Goal: Task Accomplishment & Management: Use online tool/utility

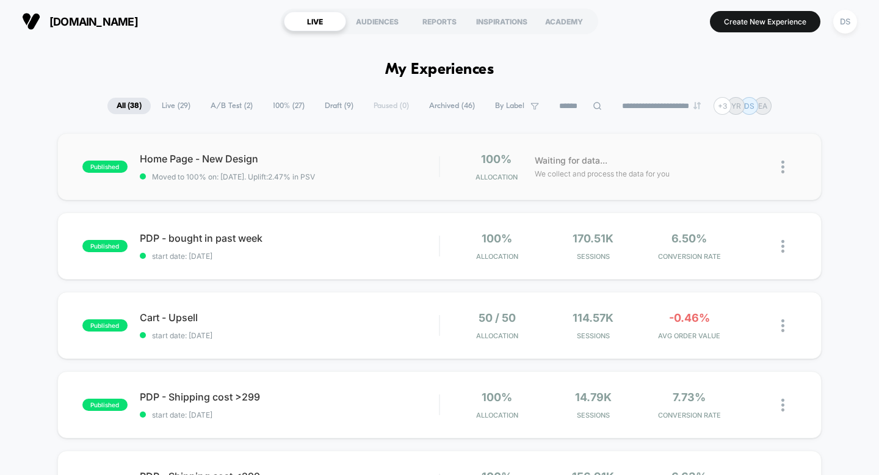
scroll to position [18, 0]
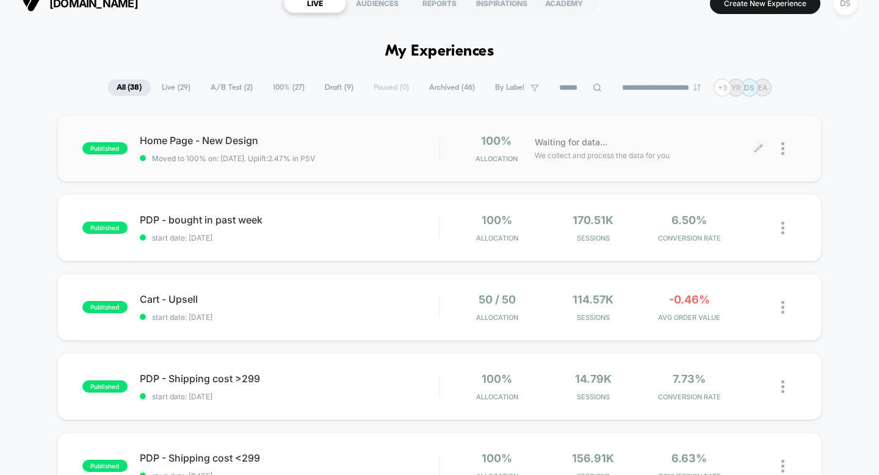
click at [758, 148] on icon at bounding box center [758, 148] width 9 height 9
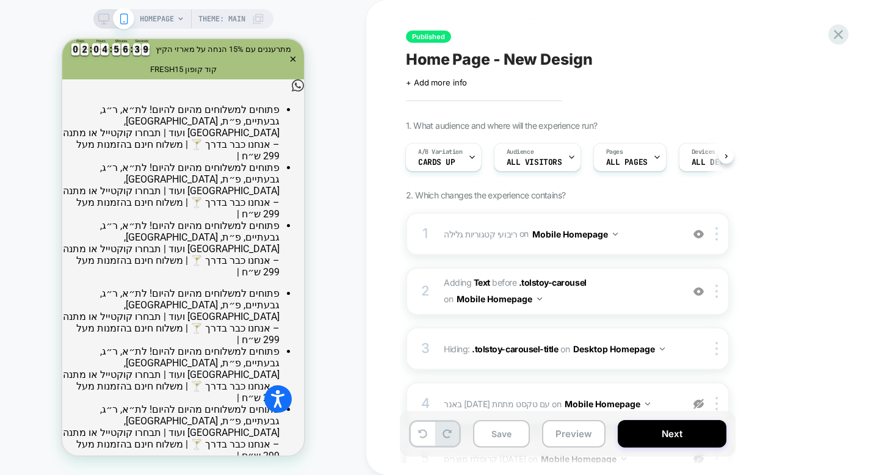
click at [341, 21] on div "HOMEPAGE Theme: MAIN" at bounding box center [183, 237] width 366 height 450
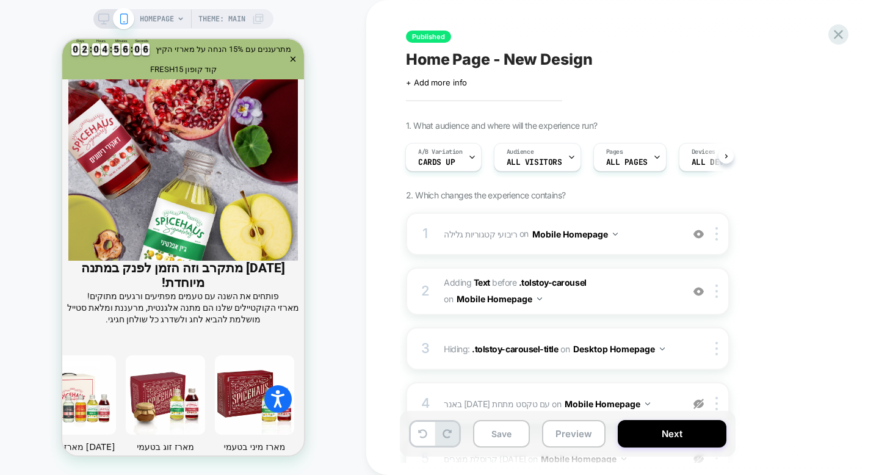
scroll to position [4142, 0]
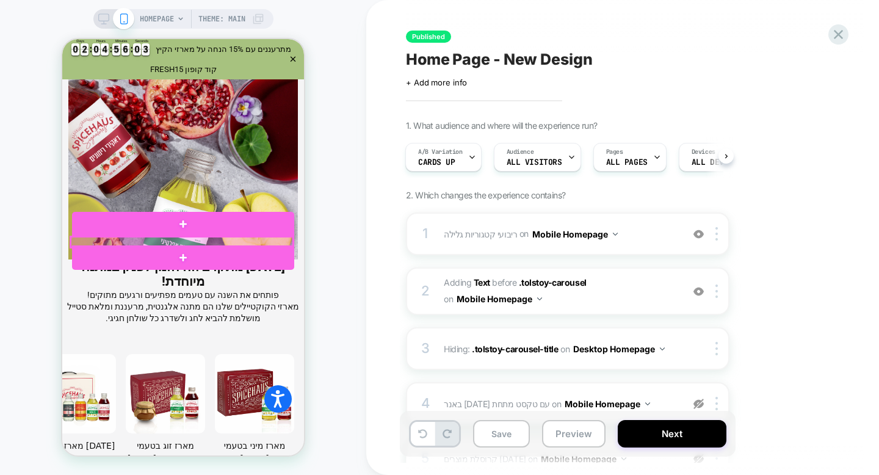
click at [186, 239] on div at bounding box center [182, 242] width 222 height 10
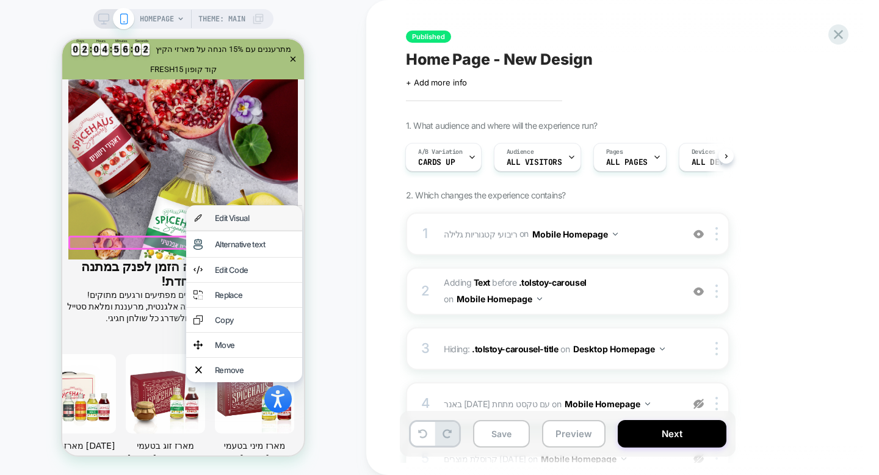
click at [206, 223] on div "Edit Visual" at bounding box center [244, 218] width 116 height 24
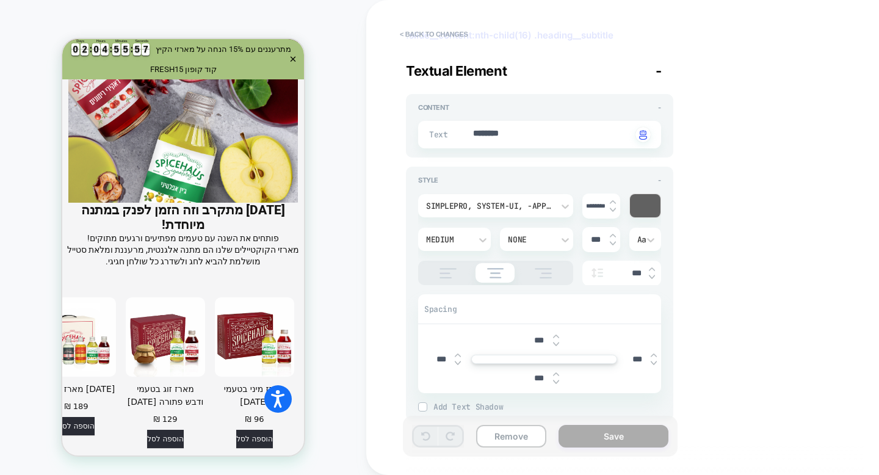
scroll to position [70, 0]
click at [0, 0] on button "Remove" at bounding box center [0, 0] width 0 height 0
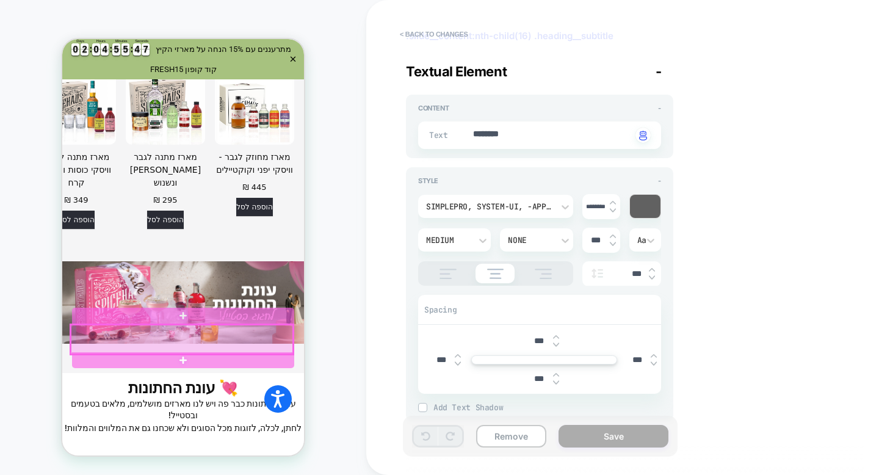
scroll to position [3518, 0]
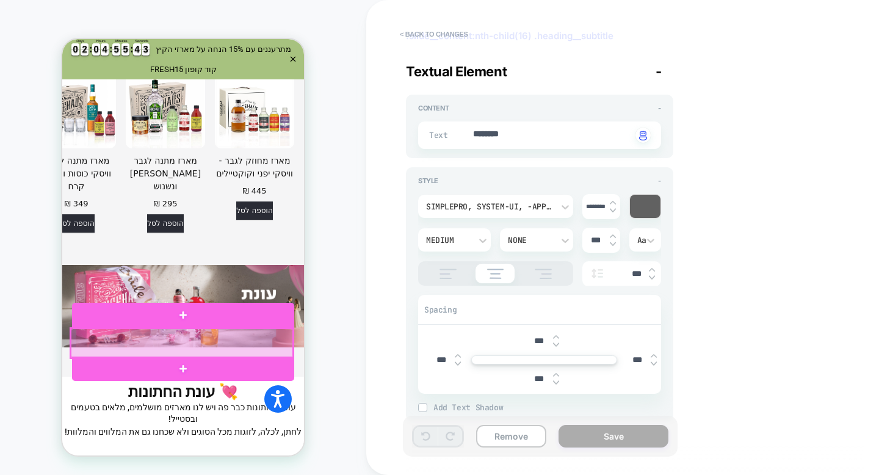
click at [189, 342] on div at bounding box center [182, 342] width 222 height 29
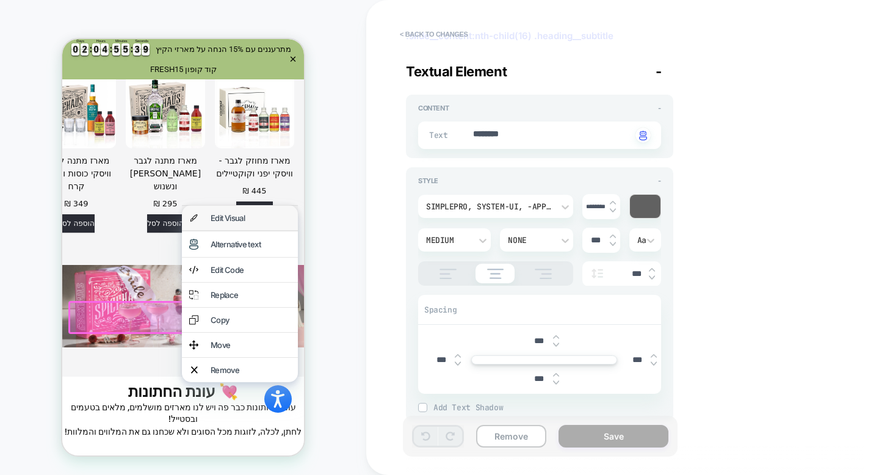
click at [245, 212] on div "Edit Visual" at bounding box center [240, 218] width 116 height 24
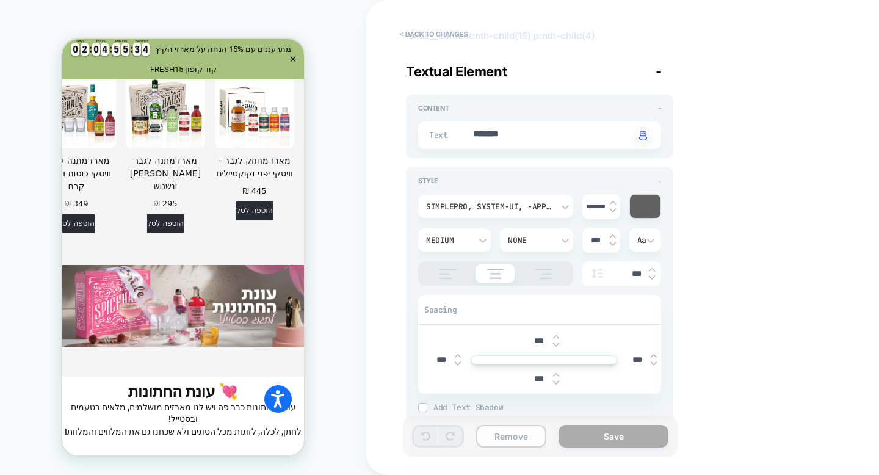
click at [510, 442] on button "Remove" at bounding box center [511, 436] width 70 height 23
click at [511, 430] on button "Remove" at bounding box center [511, 436] width 70 height 23
type textarea "*"
click at [521, 132] on textarea "********" at bounding box center [552, 135] width 160 height 14
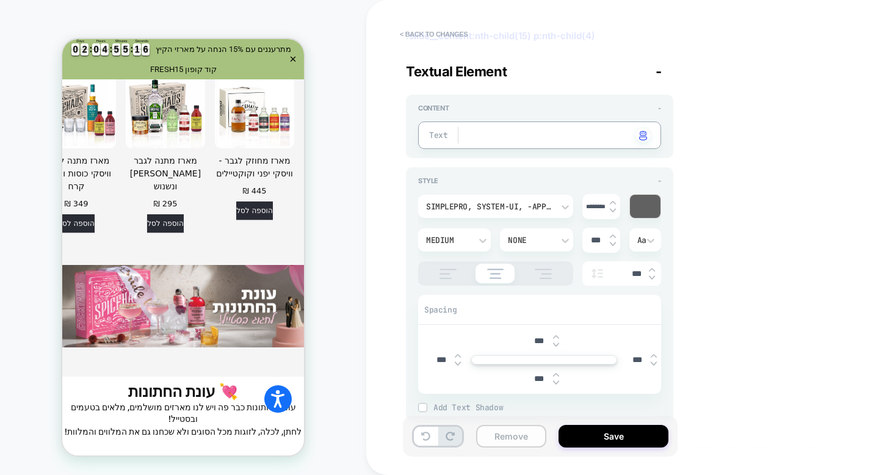
click at [525, 433] on button "Remove" at bounding box center [511, 436] width 70 height 23
click at [607, 438] on button "Save" at bounding box center [613, 436] width 110 height 23
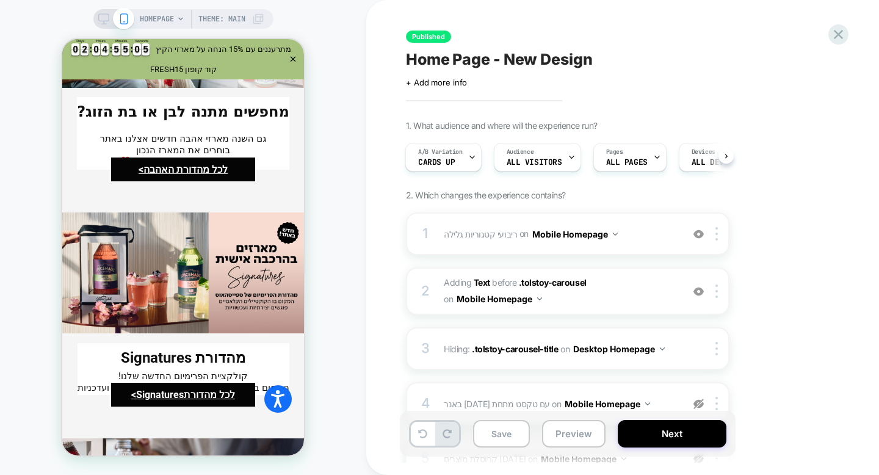
scroll to position [3247, 0]
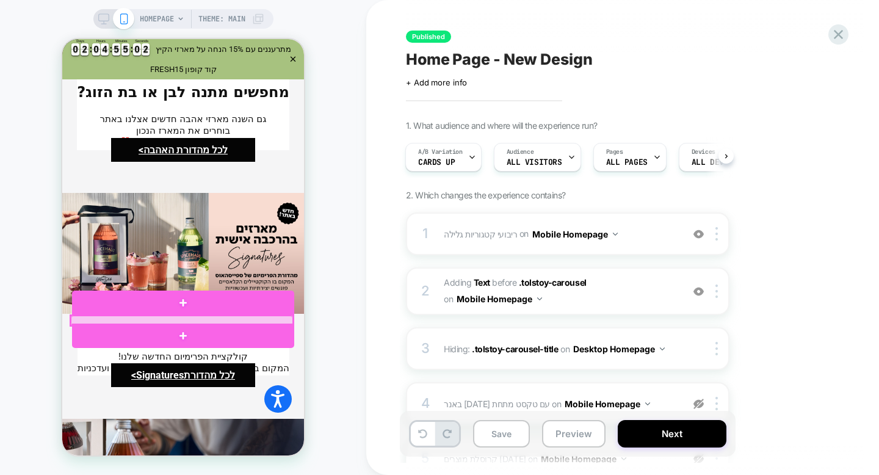
click at [205, 319] on div at bounding box center [182, 321] width 222 height 10
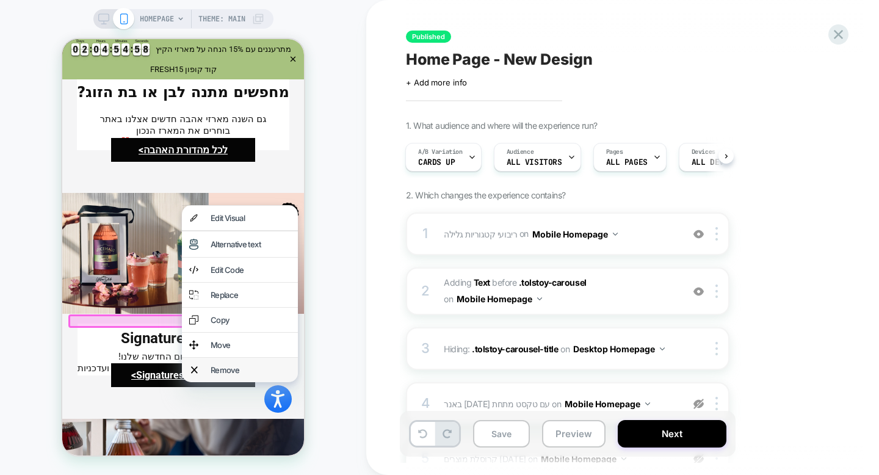
click at [220, 373] on div "Remove" at bounding box center [251, 370] width 80 height 10
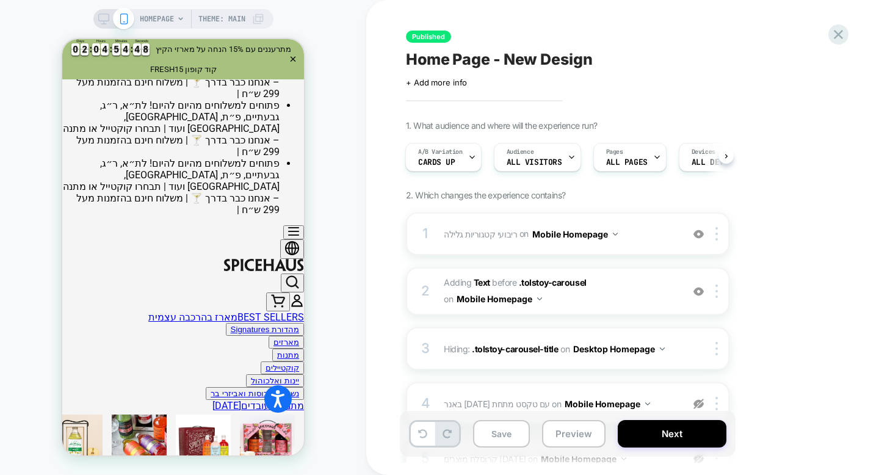
scroll to position [0, 0]
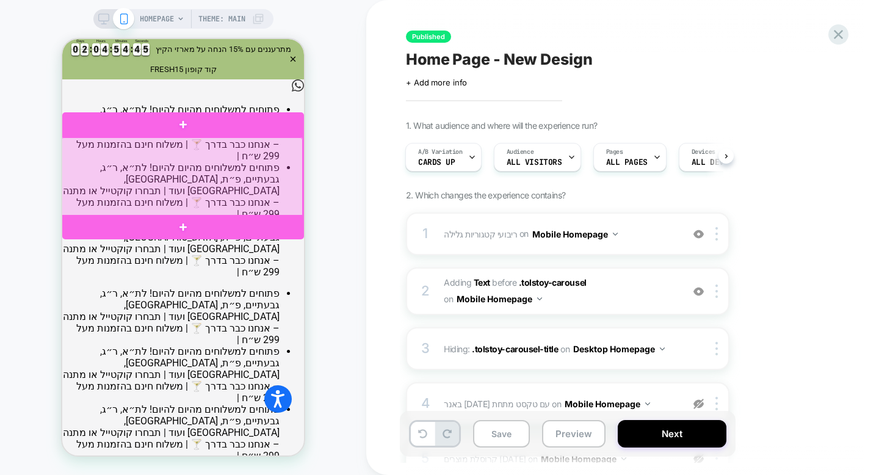
click at [166, 179] on div at bounding box center [182, 176] width 242 height 79
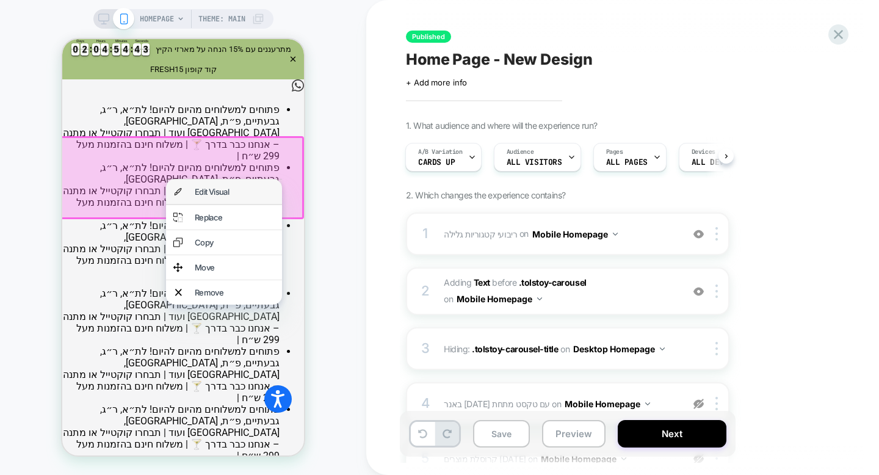
click at [206, 195] on div "Edit Visual" at bounding box center [235, 192] width 80 height 10
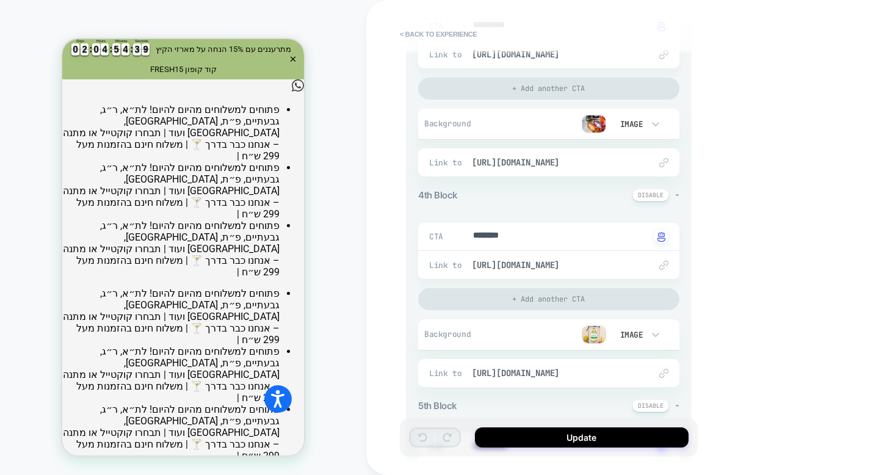
scroll to position [654, 0]
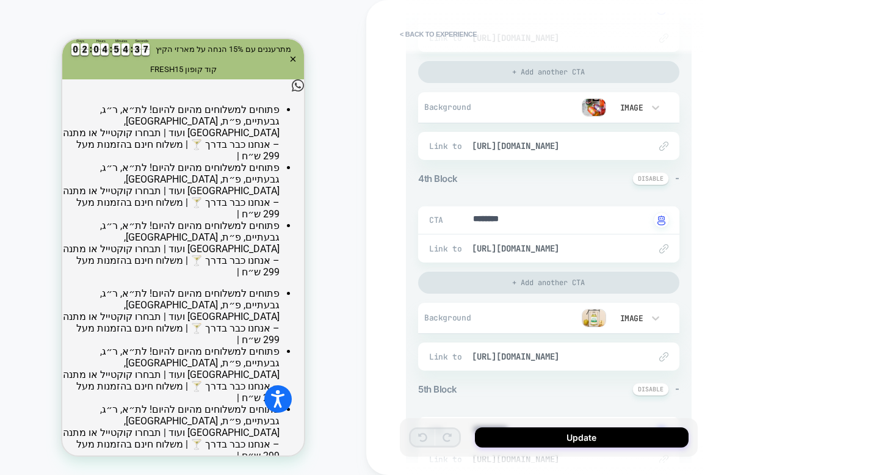
click at [596, 320] on img at bounding box center [594, 318] width 24 height 18
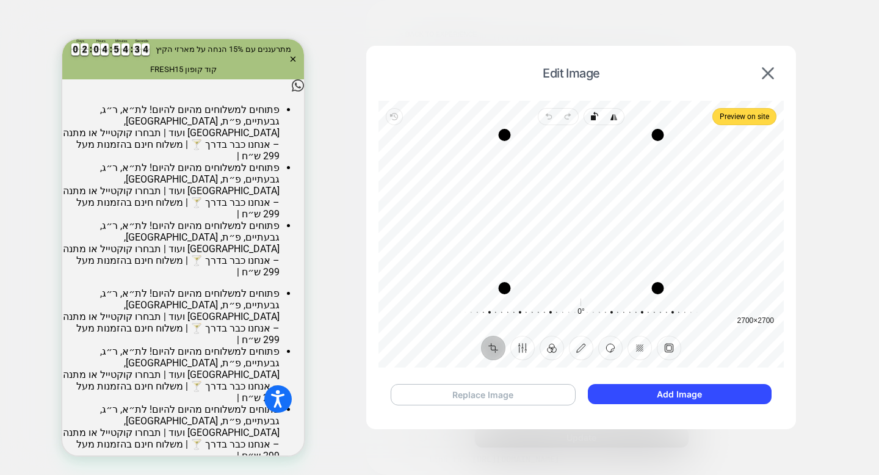
click at [533, 394] on button "Replace Image" at bounding box center [483, 394] width 185 height 21
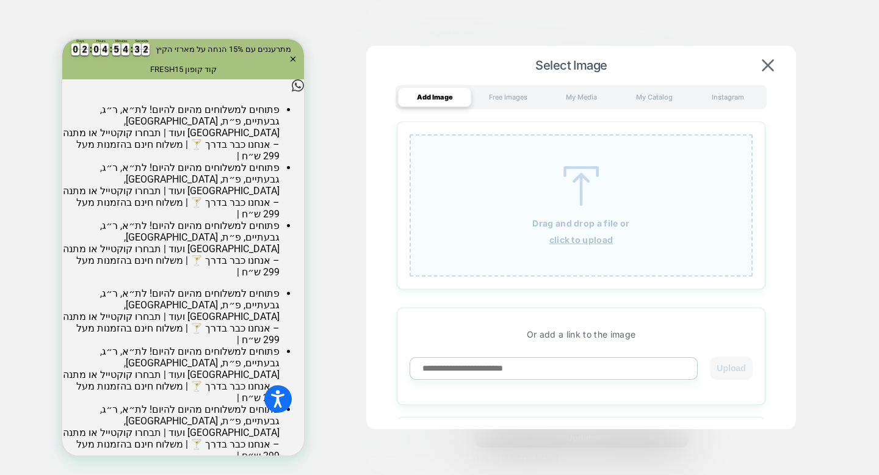
click at [569, 238] on u "click to upload" at bounding box center [581, 239] width 64 height 10
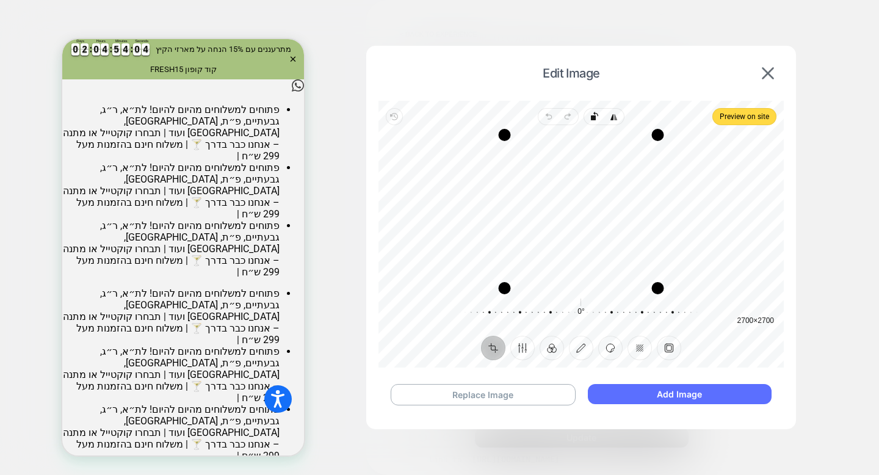
click at [674, 398] on button "Add Image" at bounding box center [680, 394] width 184 height 20
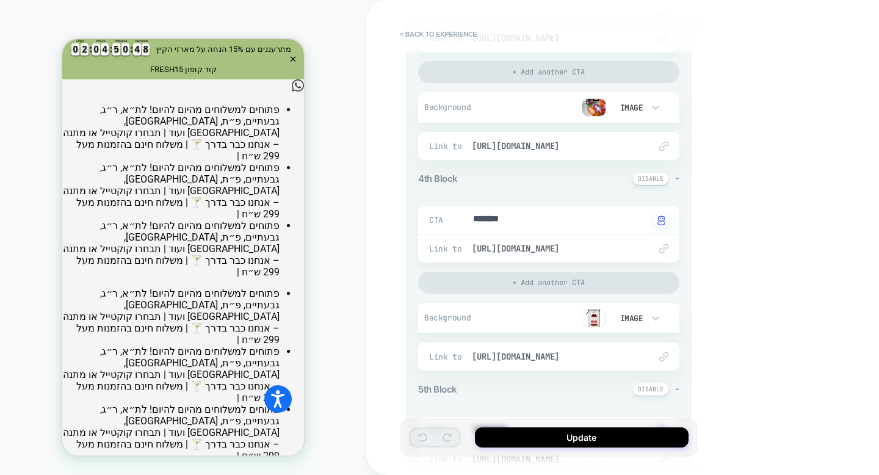
click at [597, 107] on img at bounding box center [594, 107] width 24 height 18
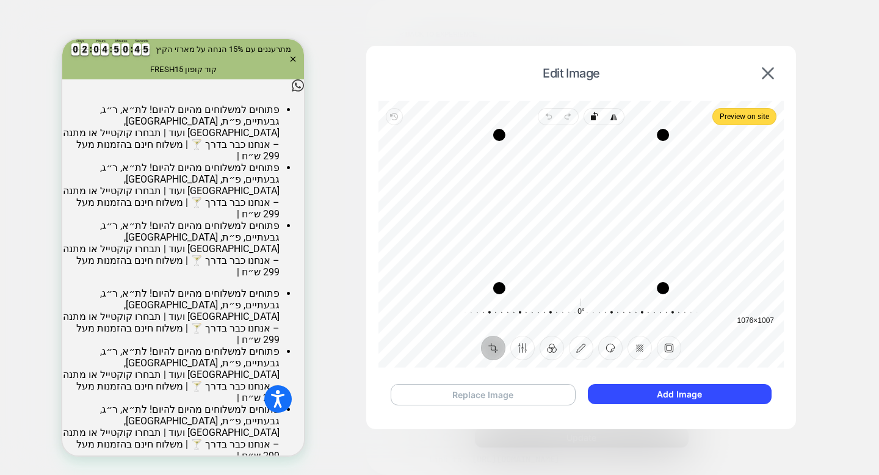
click at [535, 399] on button "Replace Image" at bounding box center [483, 394] width 185 height 21
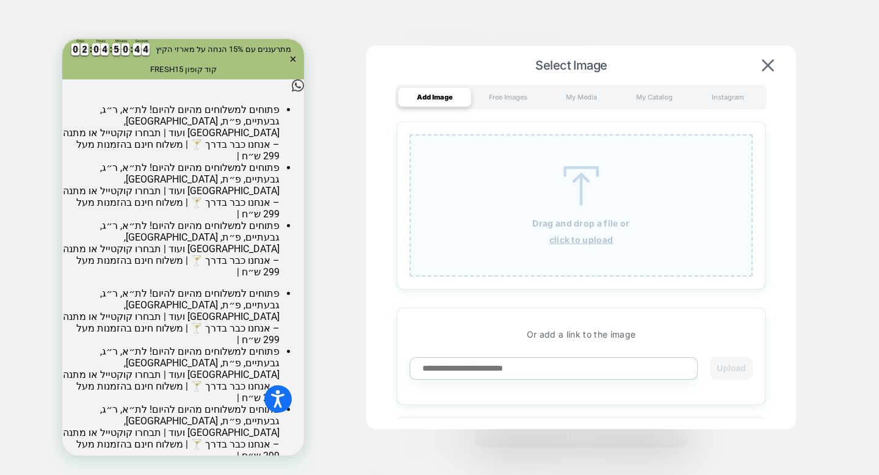
click at [555, 241] on u "click to upload" at bounding box center [581, 239] width 64 height 10
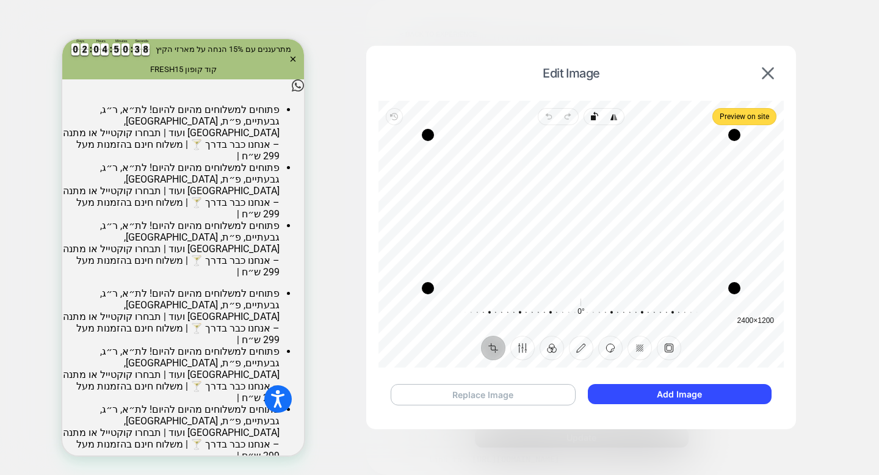
click at [507, 389] on button "Replace Image" at bounding box center [483, 394] width 185 height 21
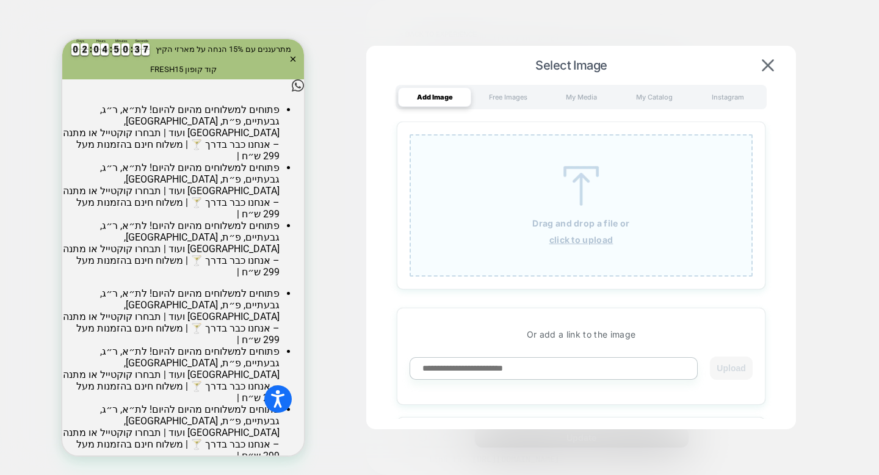
click at [569, 240] on u "click to upload" at bounding box center [581, 239] width 64 height 10
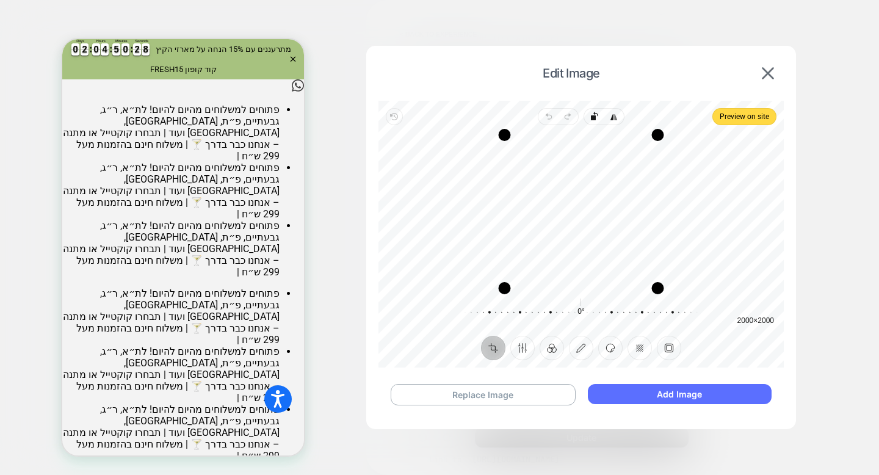
click at [661, 397] on button "Add Image" at bounding box center [680, 394] width 184 height 20
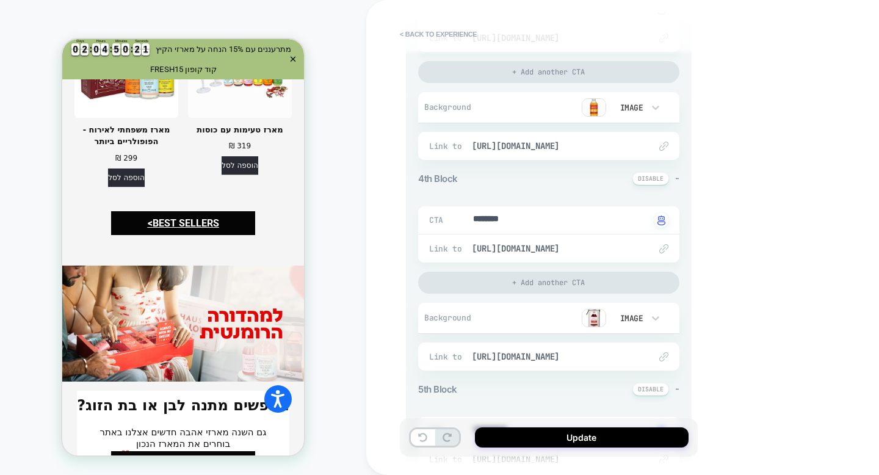
scroll to position [2956, 0]
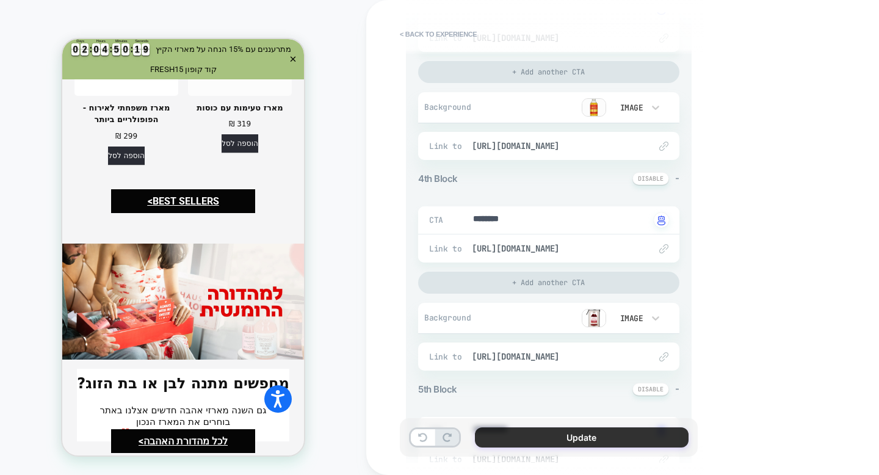
click at [556, 429] on button "Update" at bounding box center [582, 437] width 214 height 20
type textarea "*"
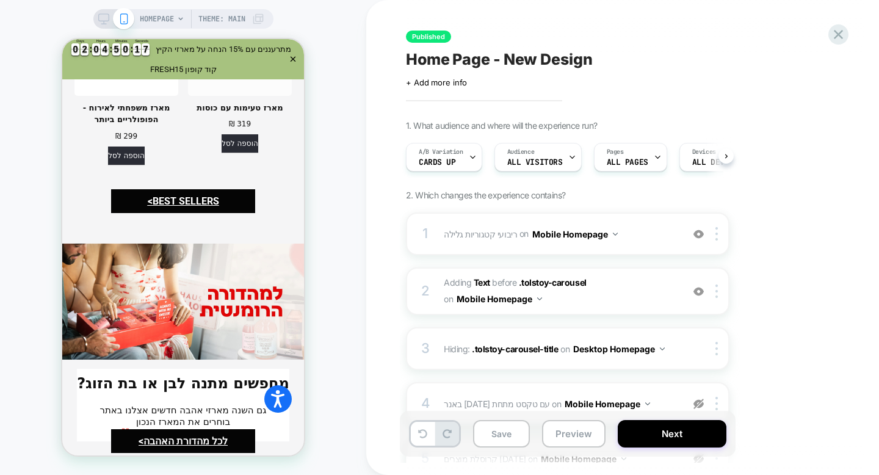
scroll to position [0, 1]
click at [648, 433] on button "Next" at bounding box center [672, 433] width 109 height 27
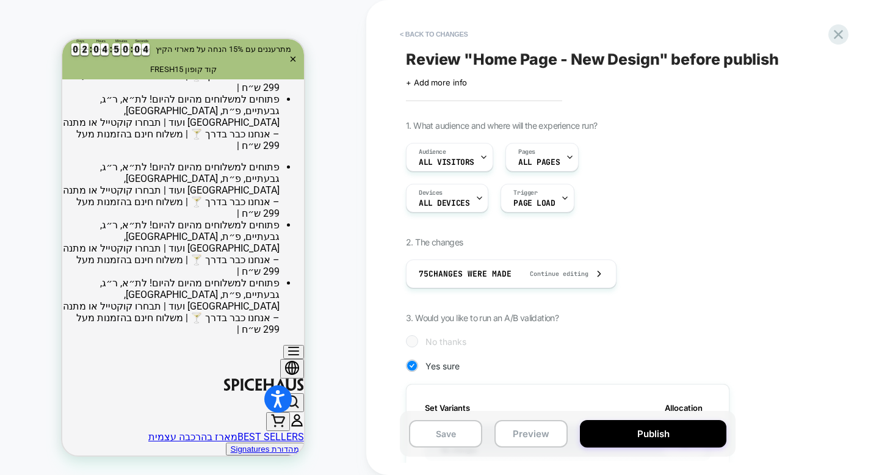
scroll to position [0, 0]
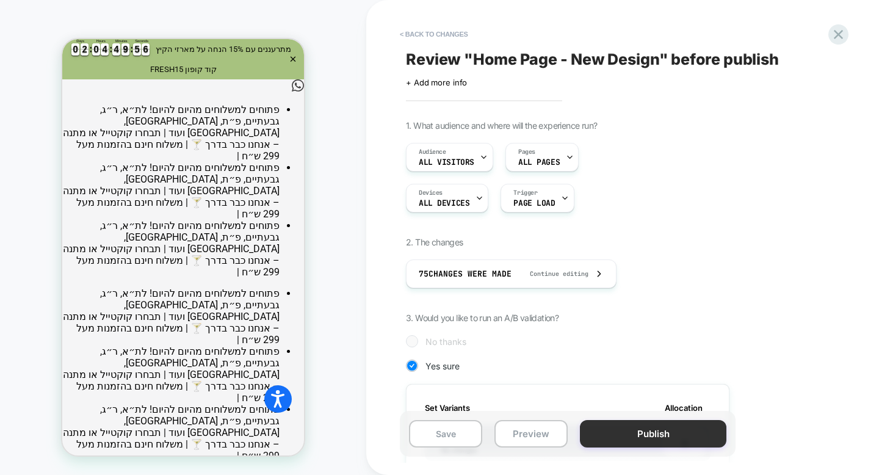
click at [656, 442] on button "Publish" at bounding box center [653, 433] width 146 height 27
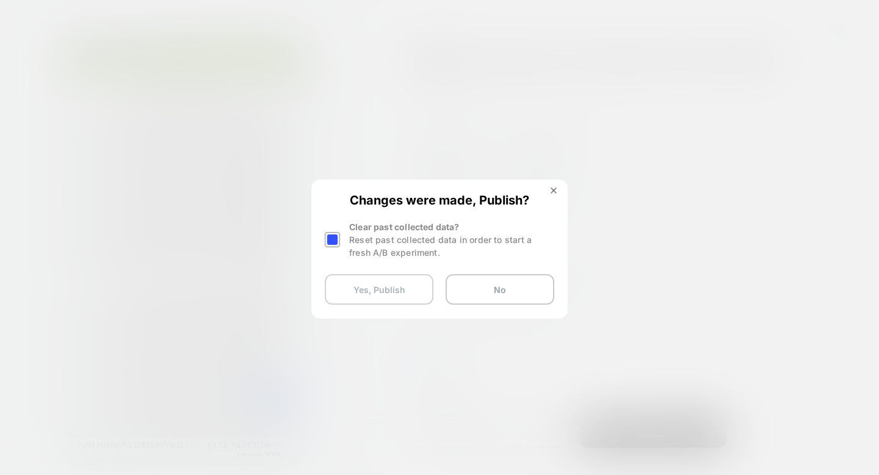
click at [399, 281] on button "Yes, Publish" at bounding box center [379, 289] width 109 height 31
click at [373, 293] on button "Yes, Publish" at bounding box center [379, 289] width 109 height 31
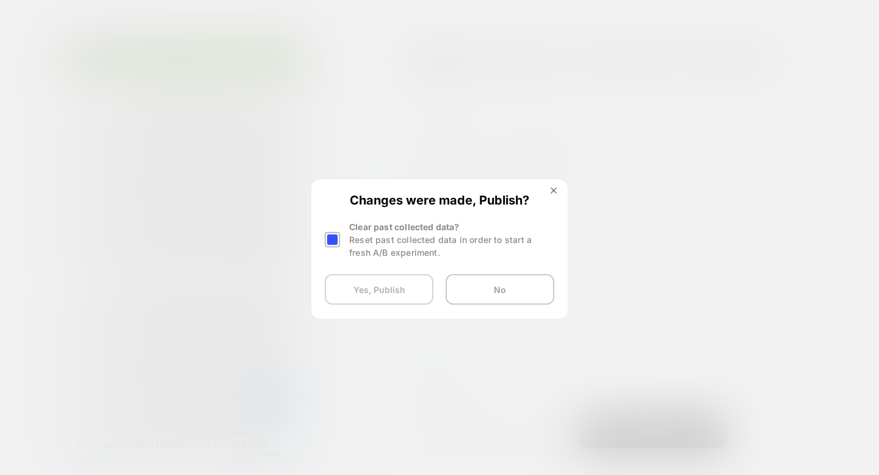
click at [373, 293] on button "Yes, Publish" at bounding box center [379, 289] width 109 height 31
